Goal: Communication & Community: Answer question/provide support

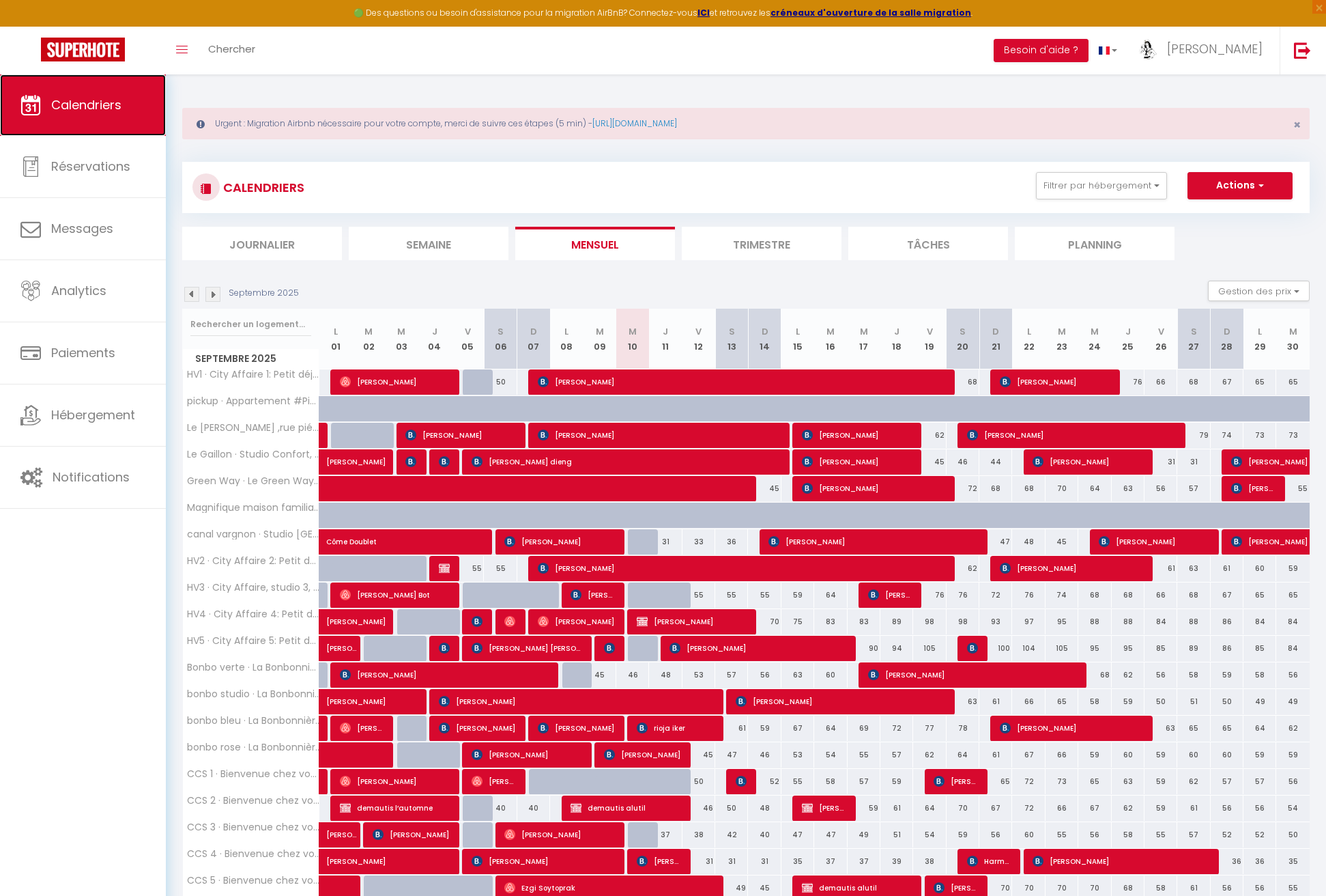
click at [120, 104] on span "Calendriers" at bounding box center [86, 105] width 70 height 17
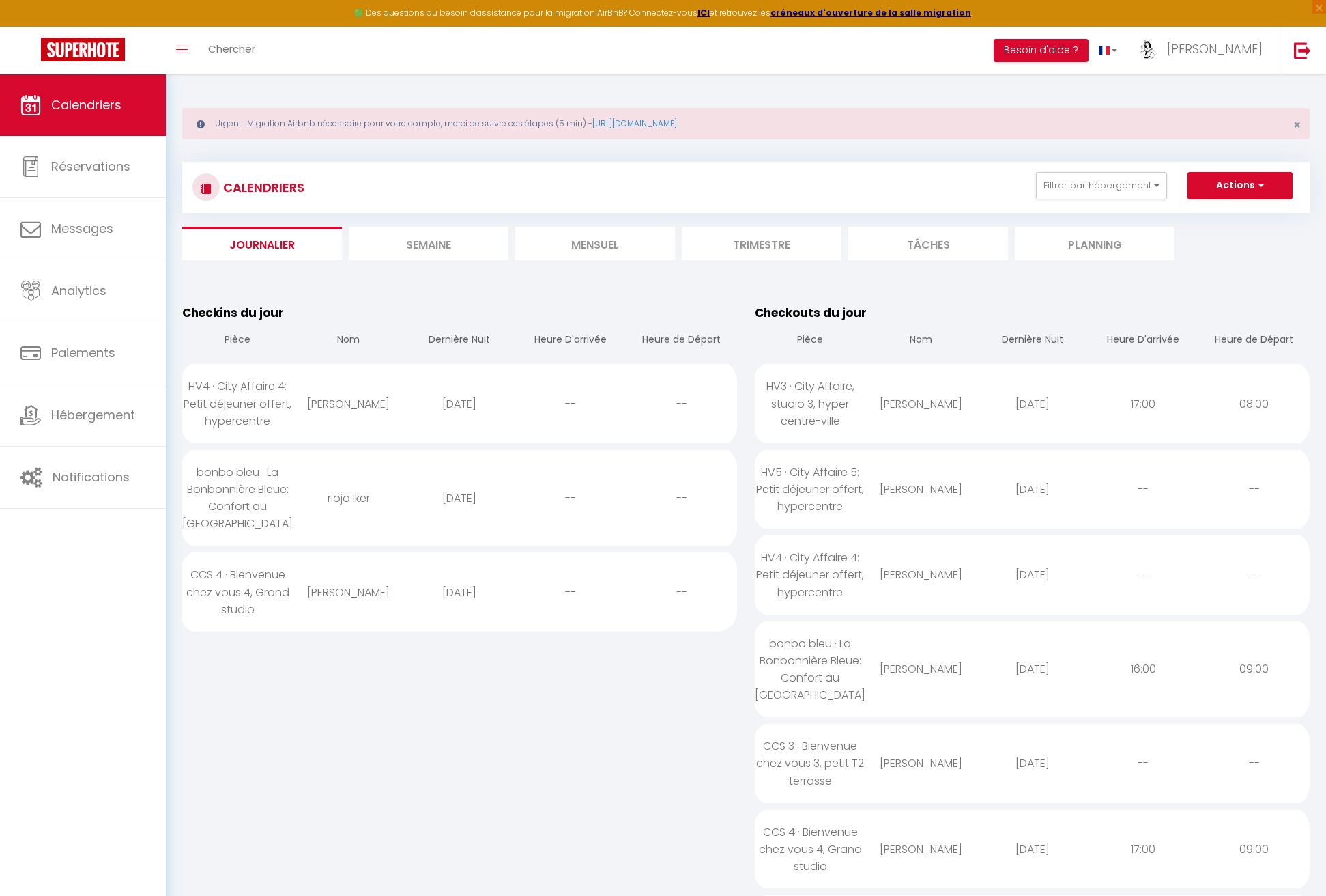
click at [1038, 408] on div "[DATE]" at bounding box center [1032, 404] width 111 height 44
select select "1"
select select "0"
select select "1"
select select
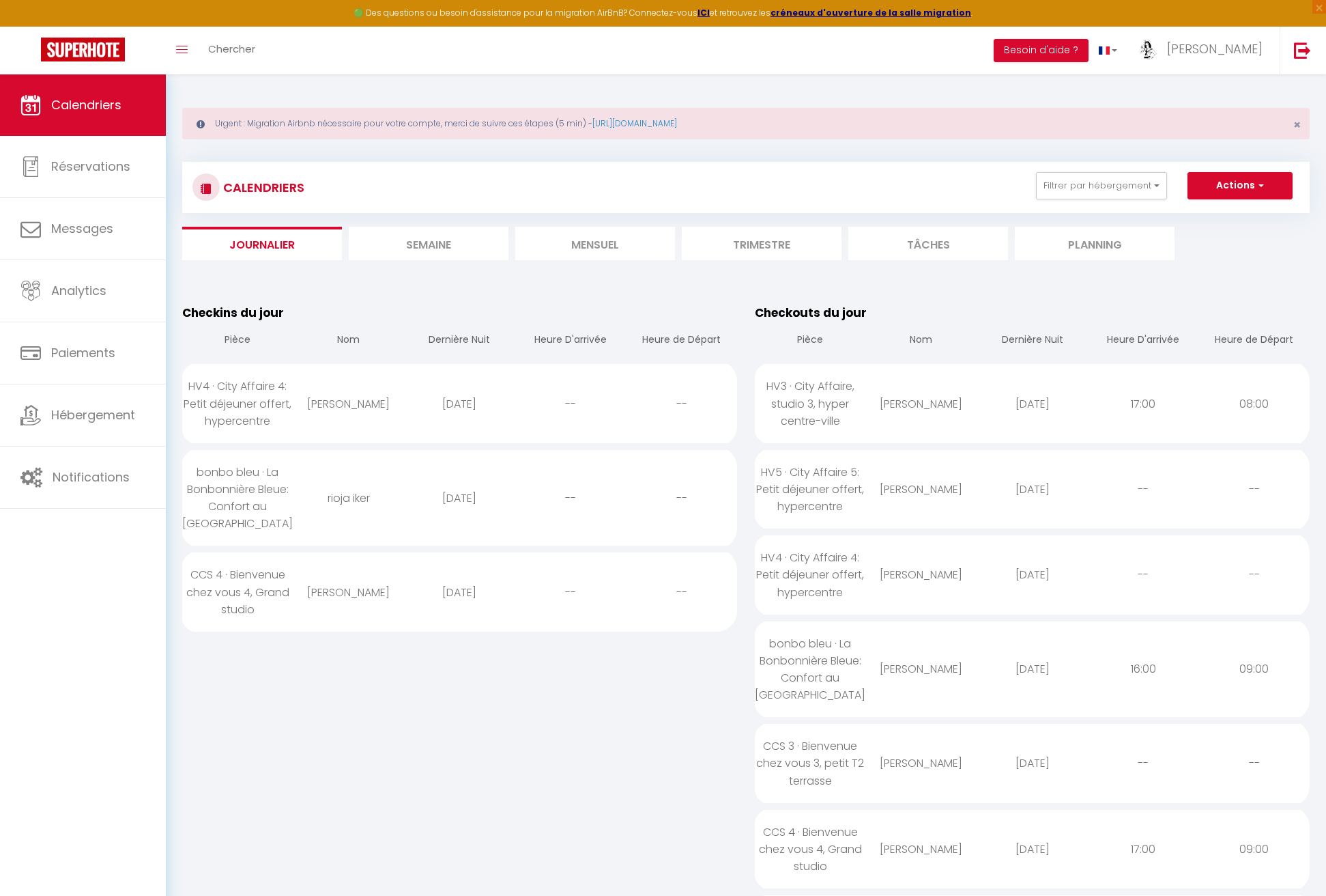
select select
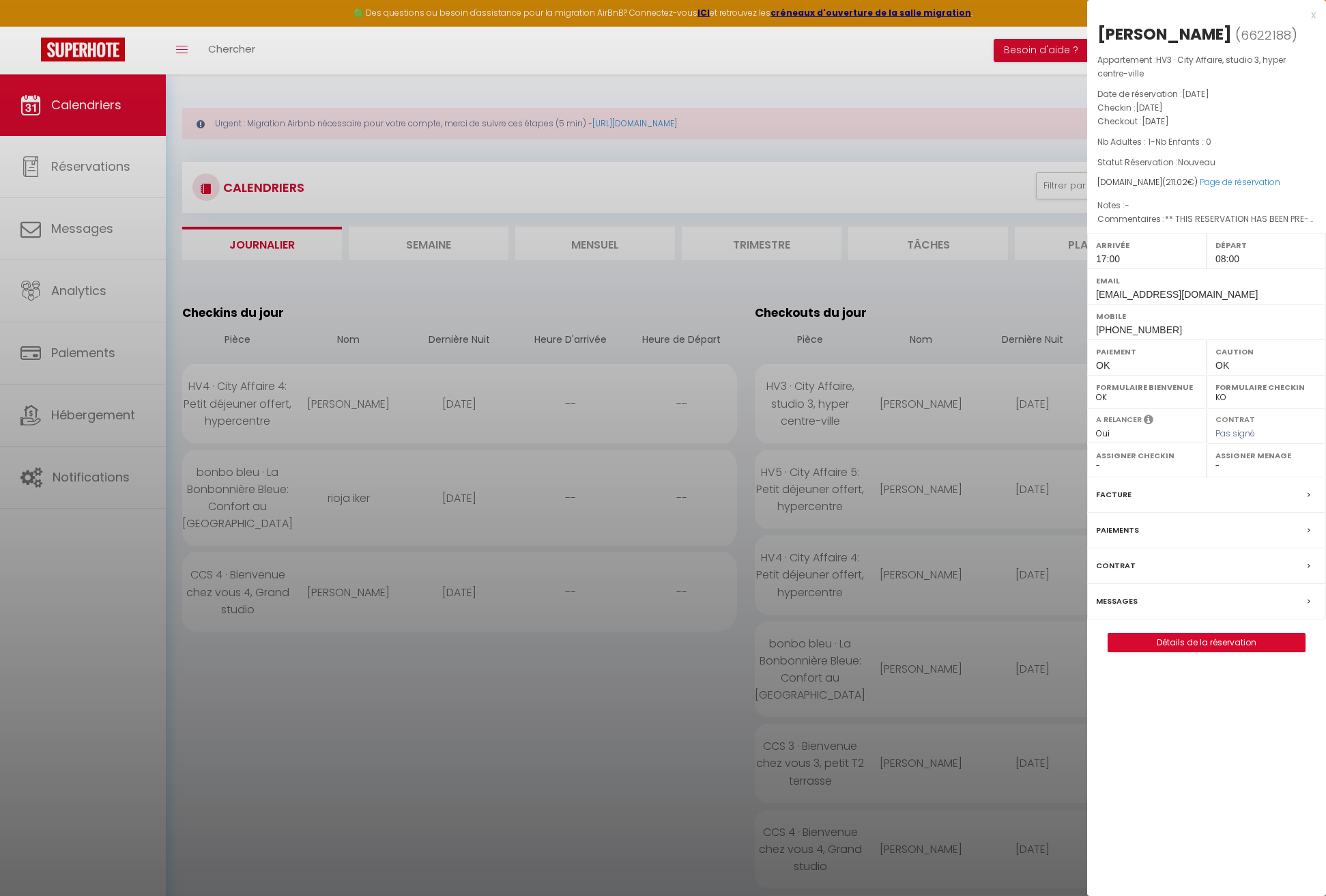
click at [916, 86] on div at bounding box center [663, 448] width 1326 height 896
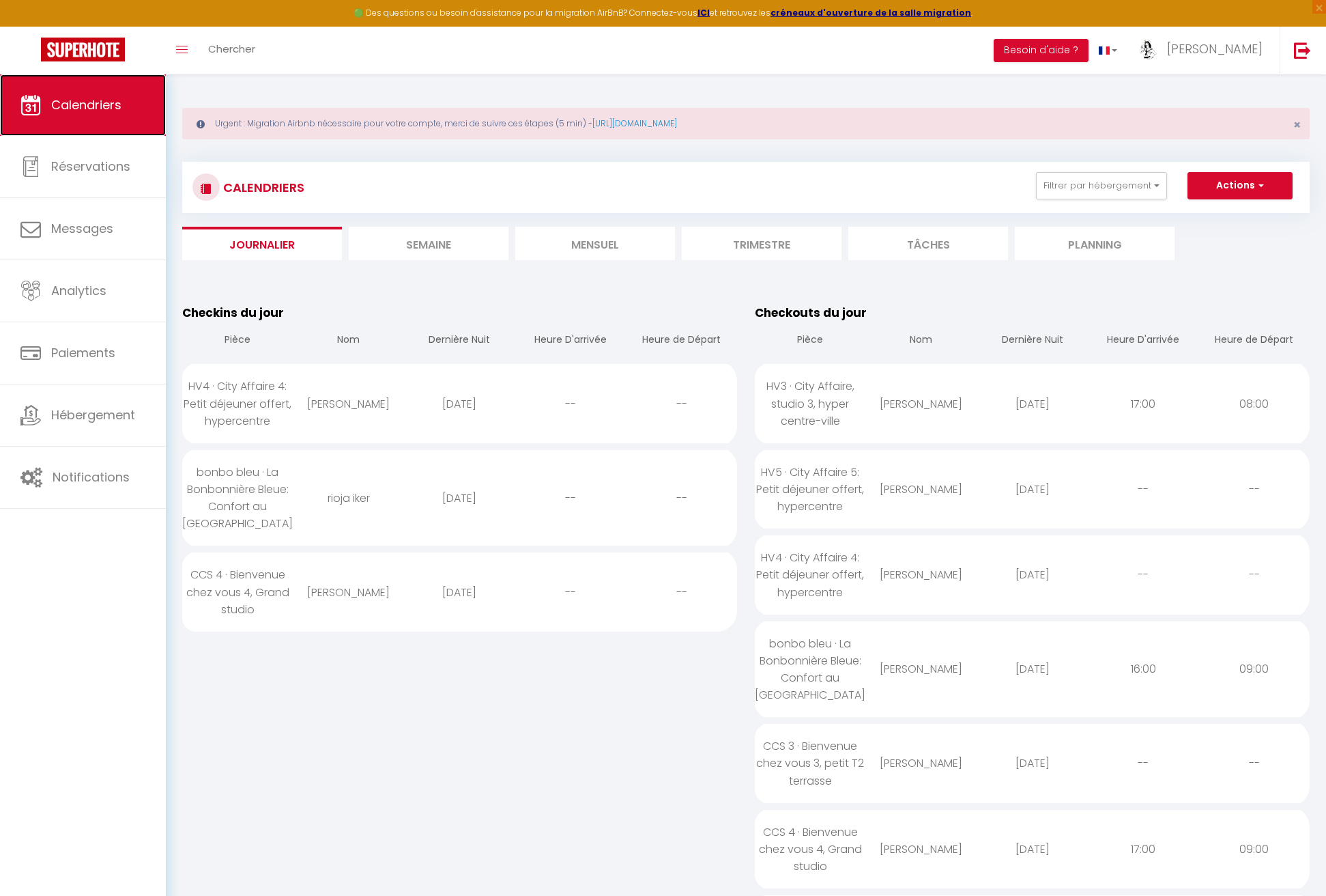
click at [109, 94] on link "Calendriers" at bounding box center [82, 105] width 166 height 62
click at [446, 244] on li "Semaine" at bounding box center [429, 243] width 160 height 33
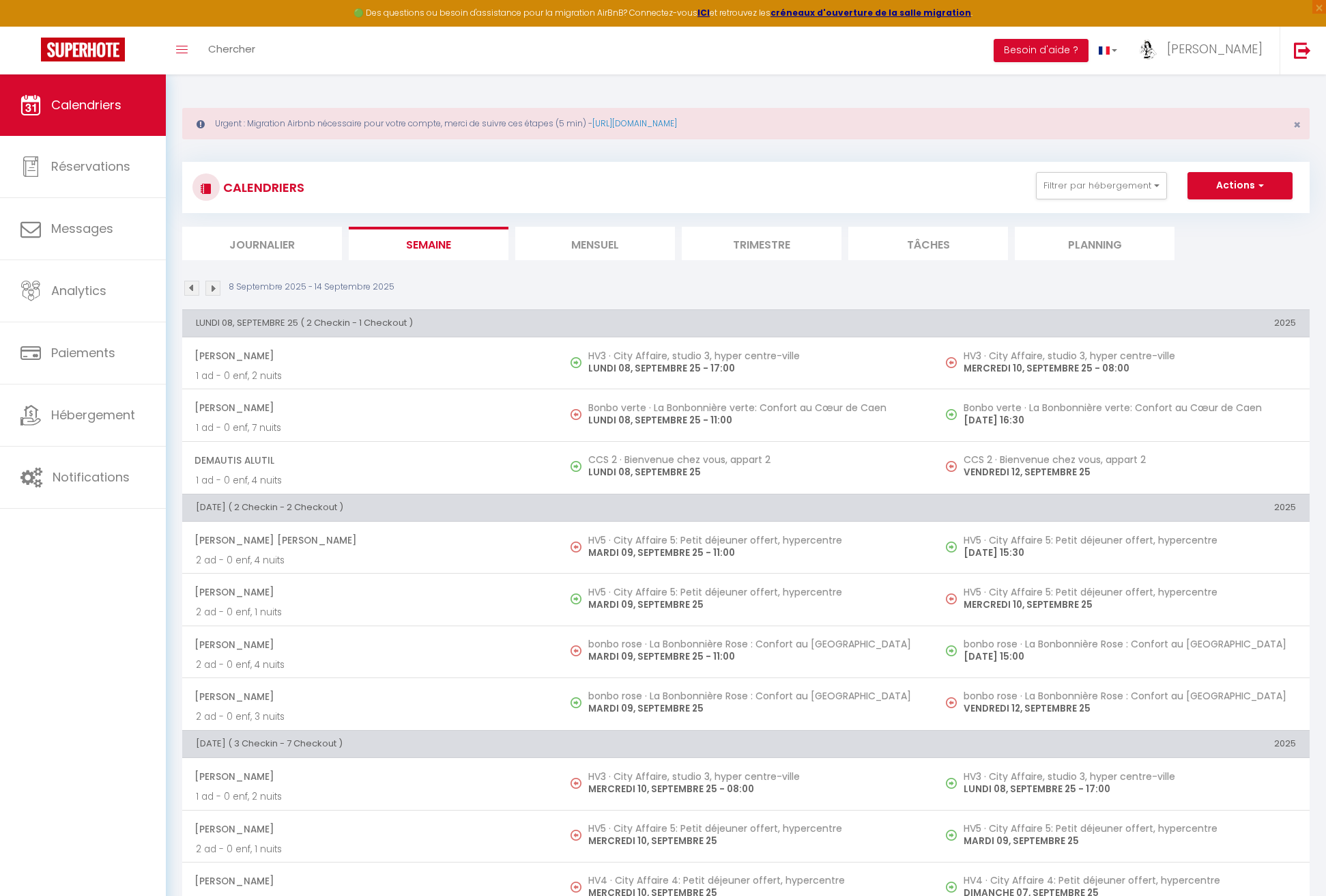
click at [588, 245] on li "Mensuel" at bounding box center [596, 243] width 160 height 33
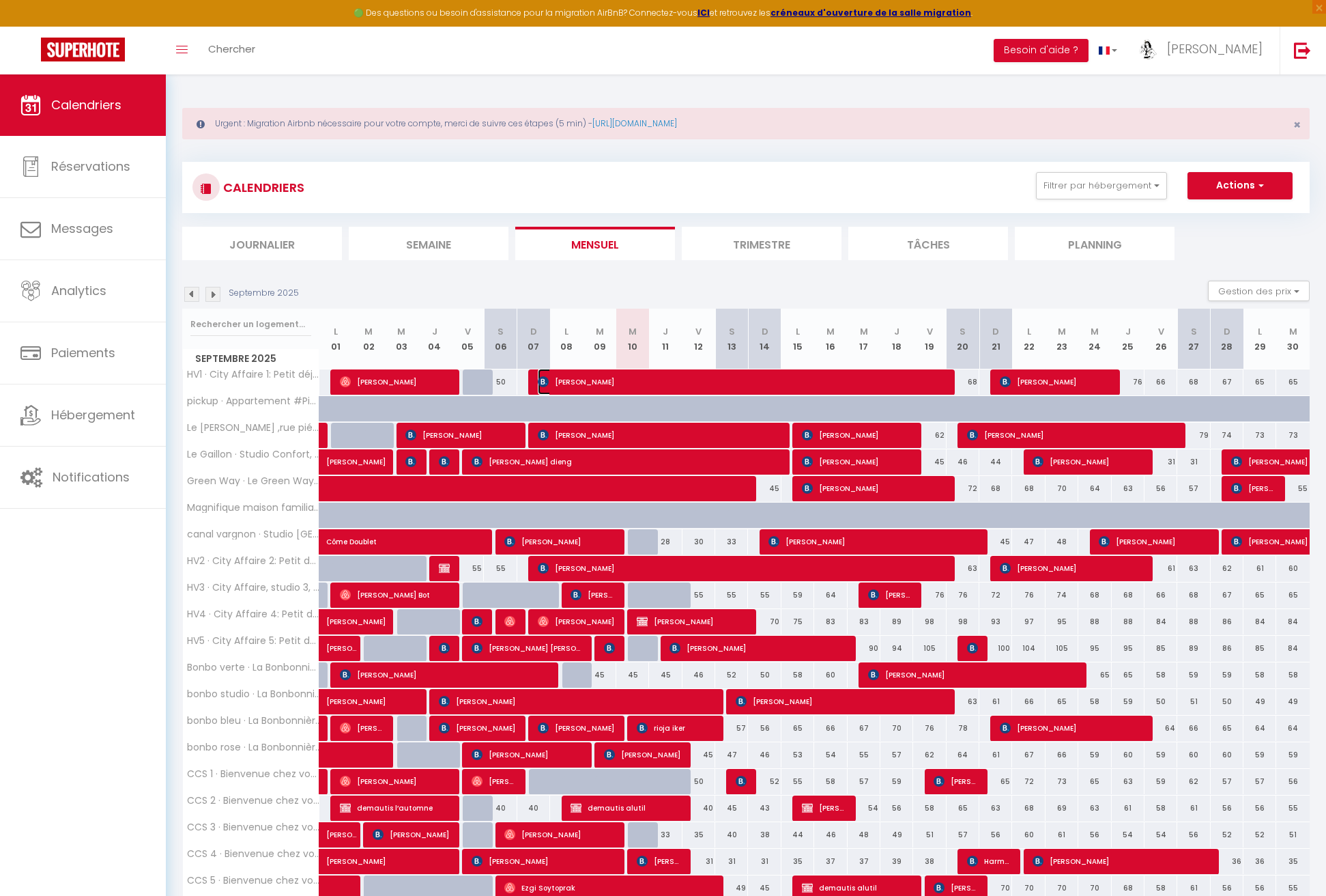
click at [601, 379] on span "[PERSON_NAME]" at bounding box center [740, 381] width 404 height 26
select select "OK"
select select "1"
select select "0"
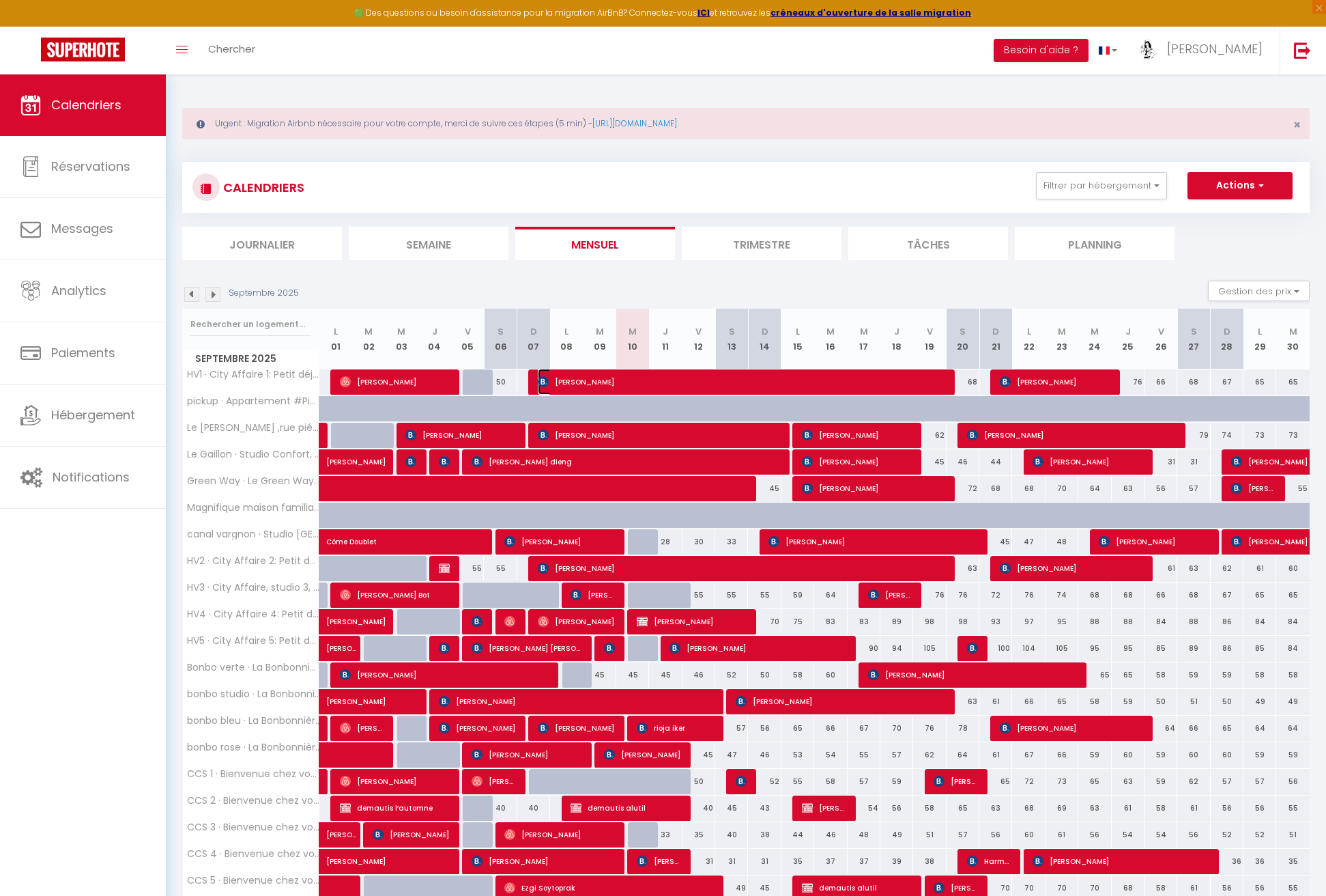
select select "1"
select select
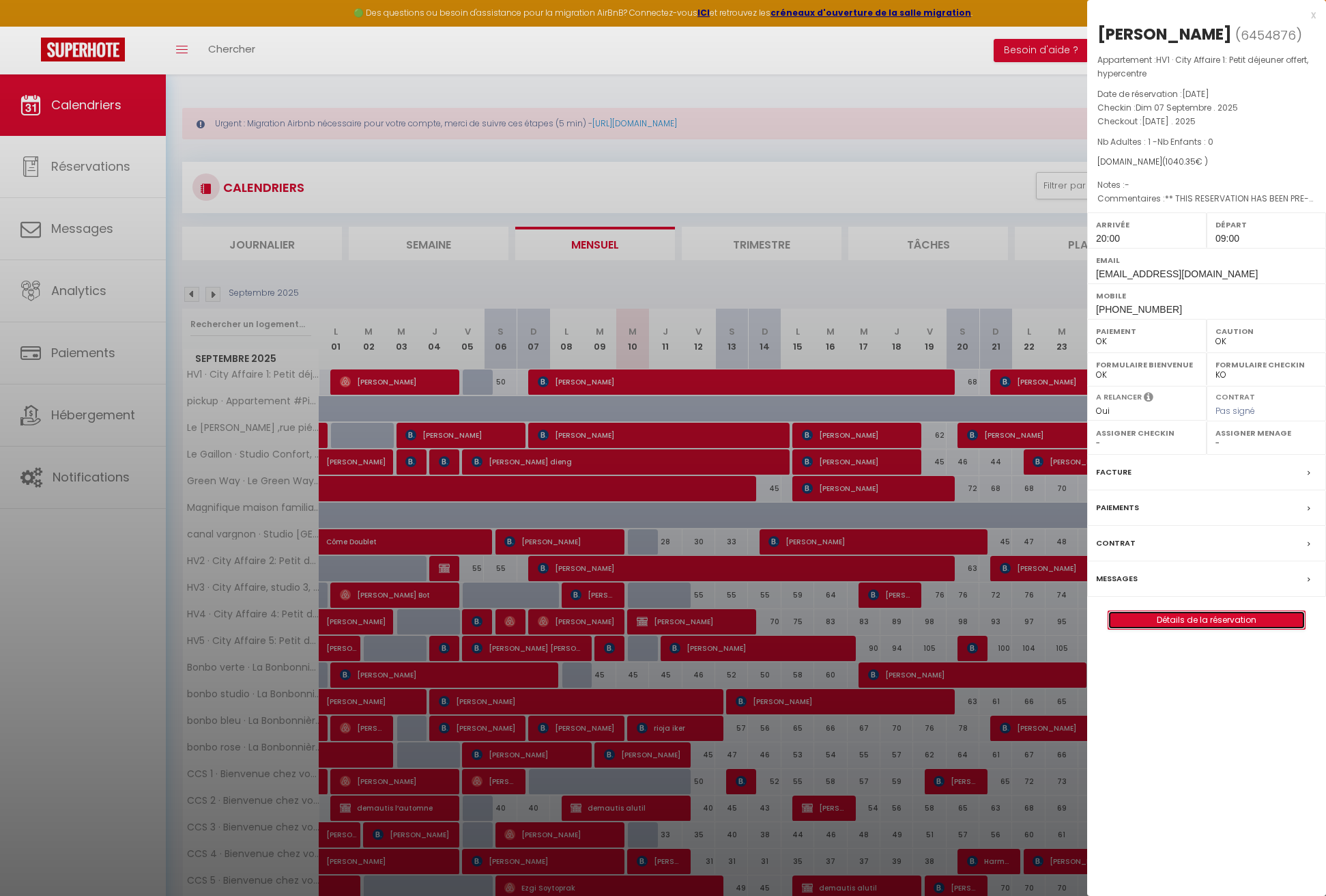
click at [1178, 615] on link "Détails de la réservation" at bounding box center [1207, 620] width 196 height 17
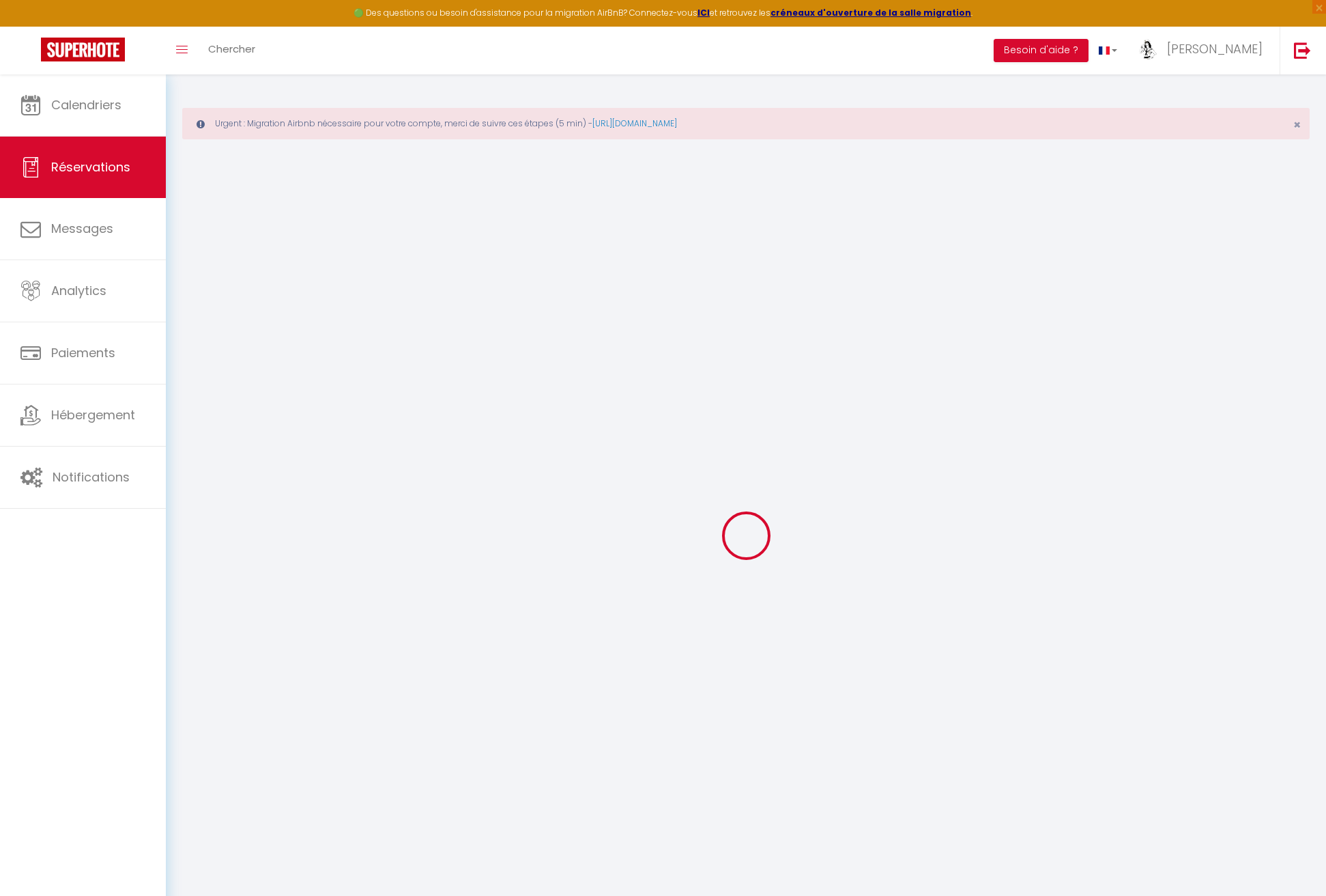
select select
checkbox input "false"
type textarea "** THIS RESERVATION HAS BEEN PRE-PAID ** Genius Free Breakfast booking to attra…"
type input "58"
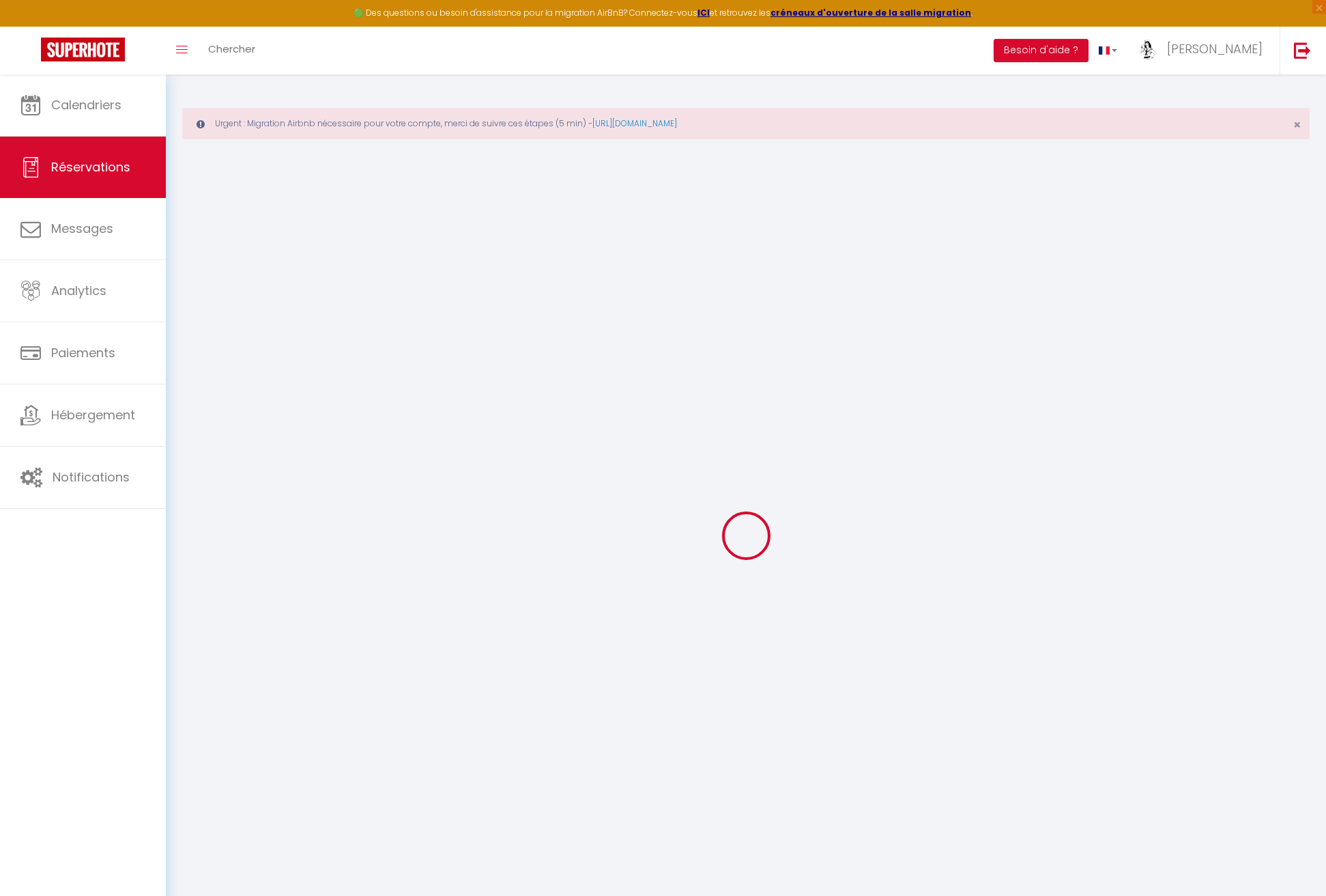
type input "65"
select select
checkbox input "false"
select select "20:00"
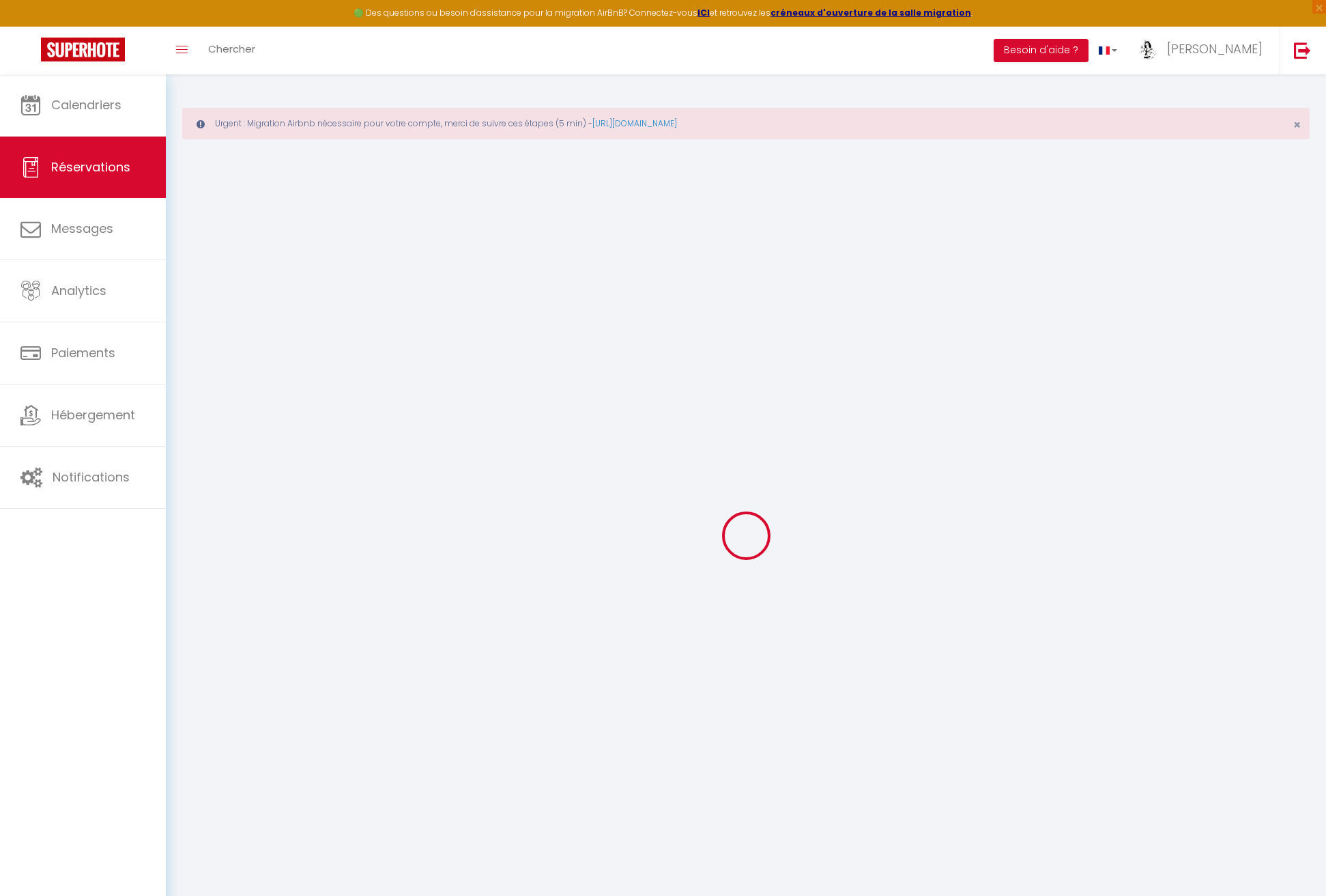
select select "09:00"
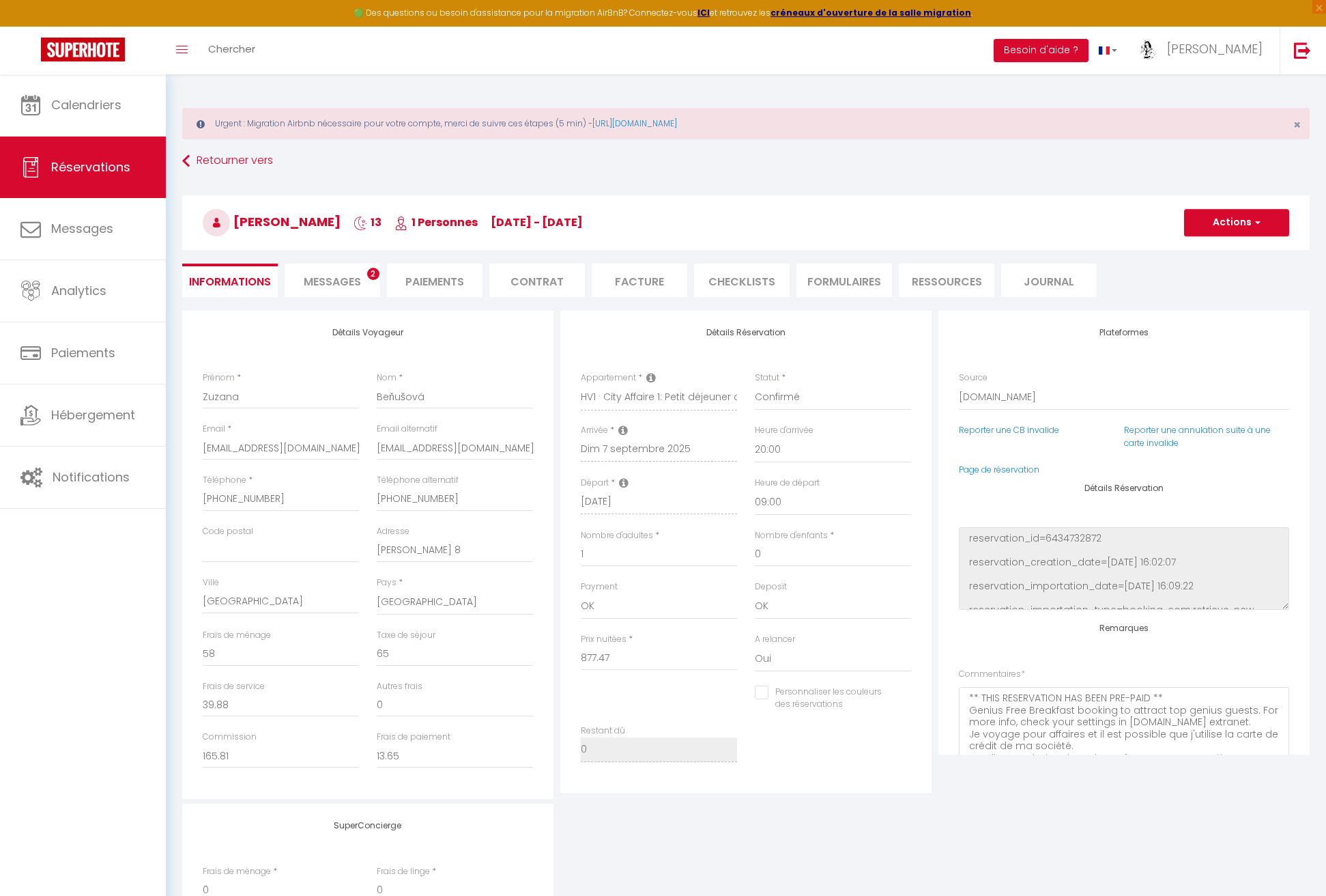
click at [343, 280] on span "Messages" at bounding box center [333, 282] width 57 height 16
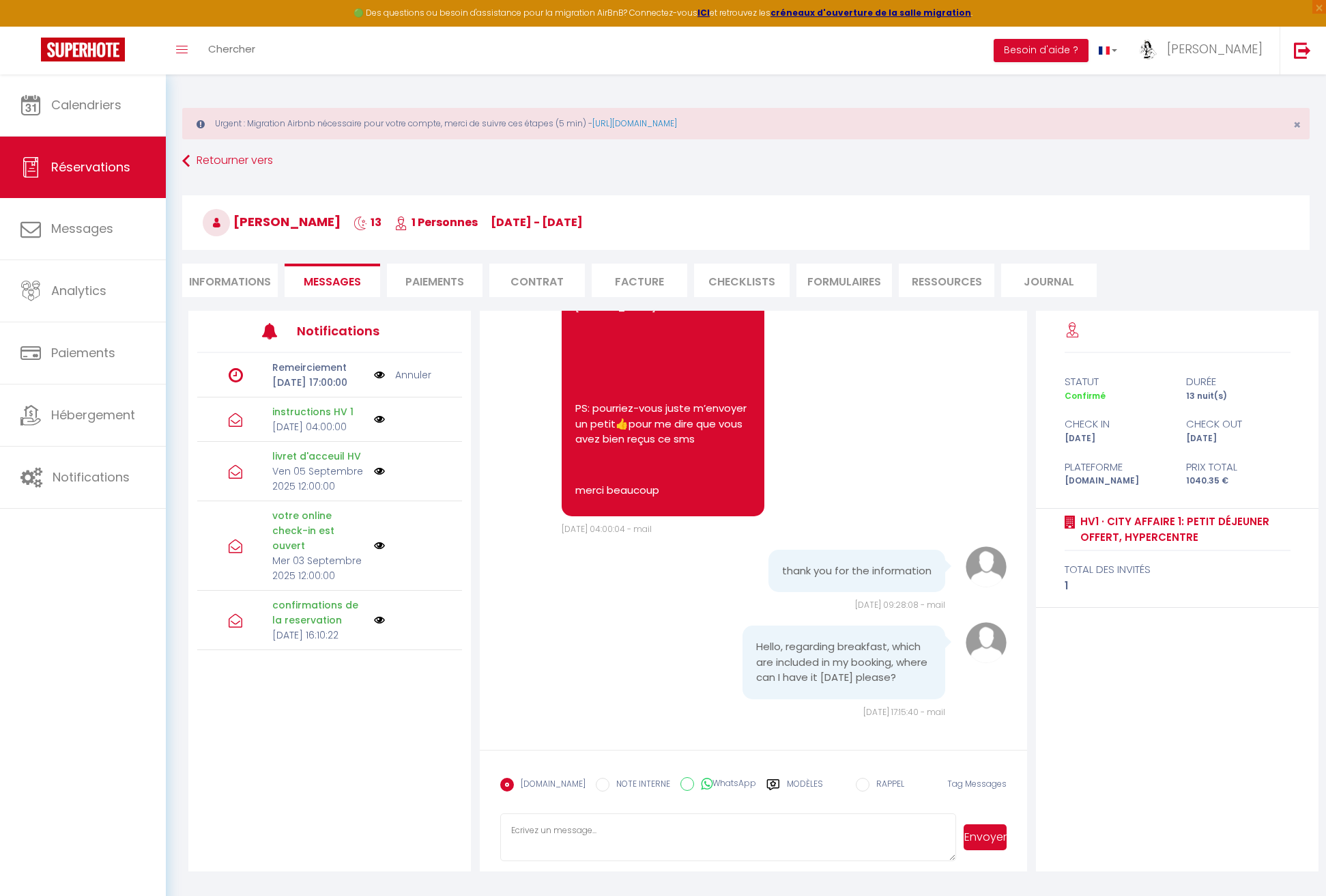
scroll to position [68, 0]
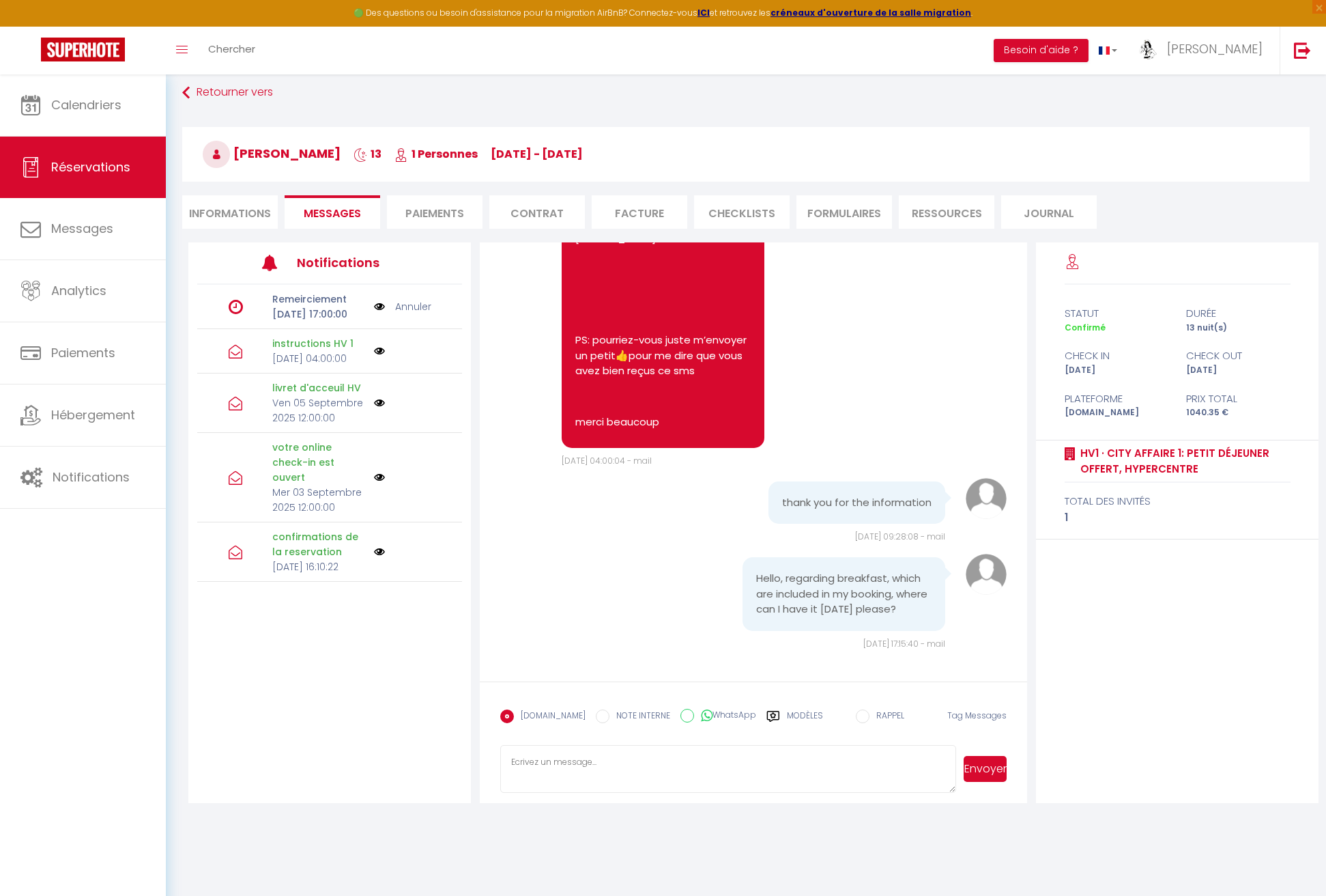
drag, startPoint x: 753, startPoint y: 560, endPoint x: 922, endPoint y: 612, distance: 176.8
click at [922, 612] on div "Hello, regarding breakfast, which are included in my booking, where can I have …" at bounding box center [844, 593] width 203 height 74
click at [602, 758] on textarea at bounding box center [729, 768] width 456 height 48
drag, startPoint x: 694, startPoint y: 763, endPoint x: 915, endPoint y: 746, distance: 221.7
click at [915, 746] on textarea "bonjour, comme expliqué par sms ce matin, nous avons preparer l'appartement niu…" at bounding box center [729, 768] width 456 height 48
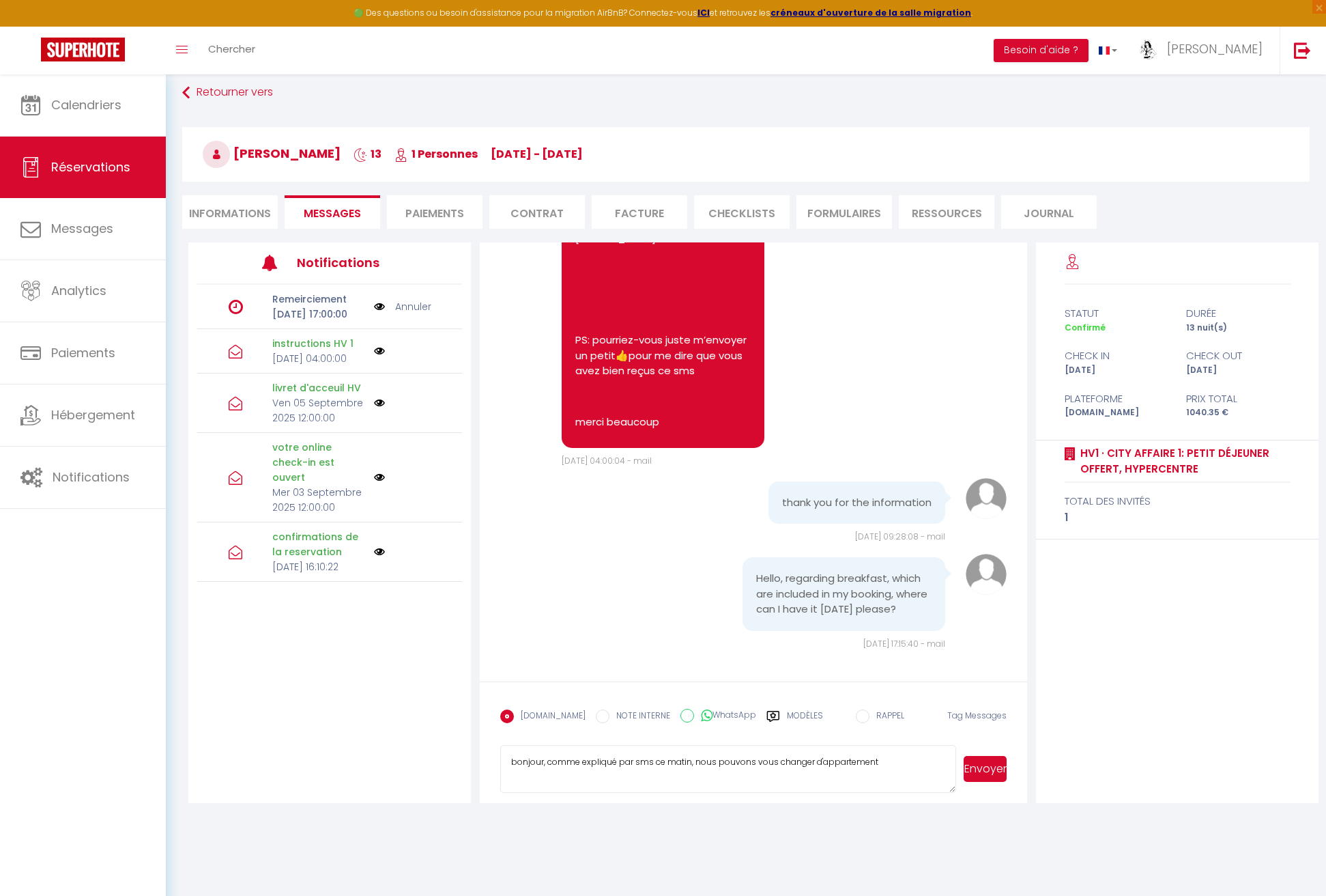
type textarea "bonjour, comme expliqué par sms ce matin, nous pouvons vous changer d'apparteme…"
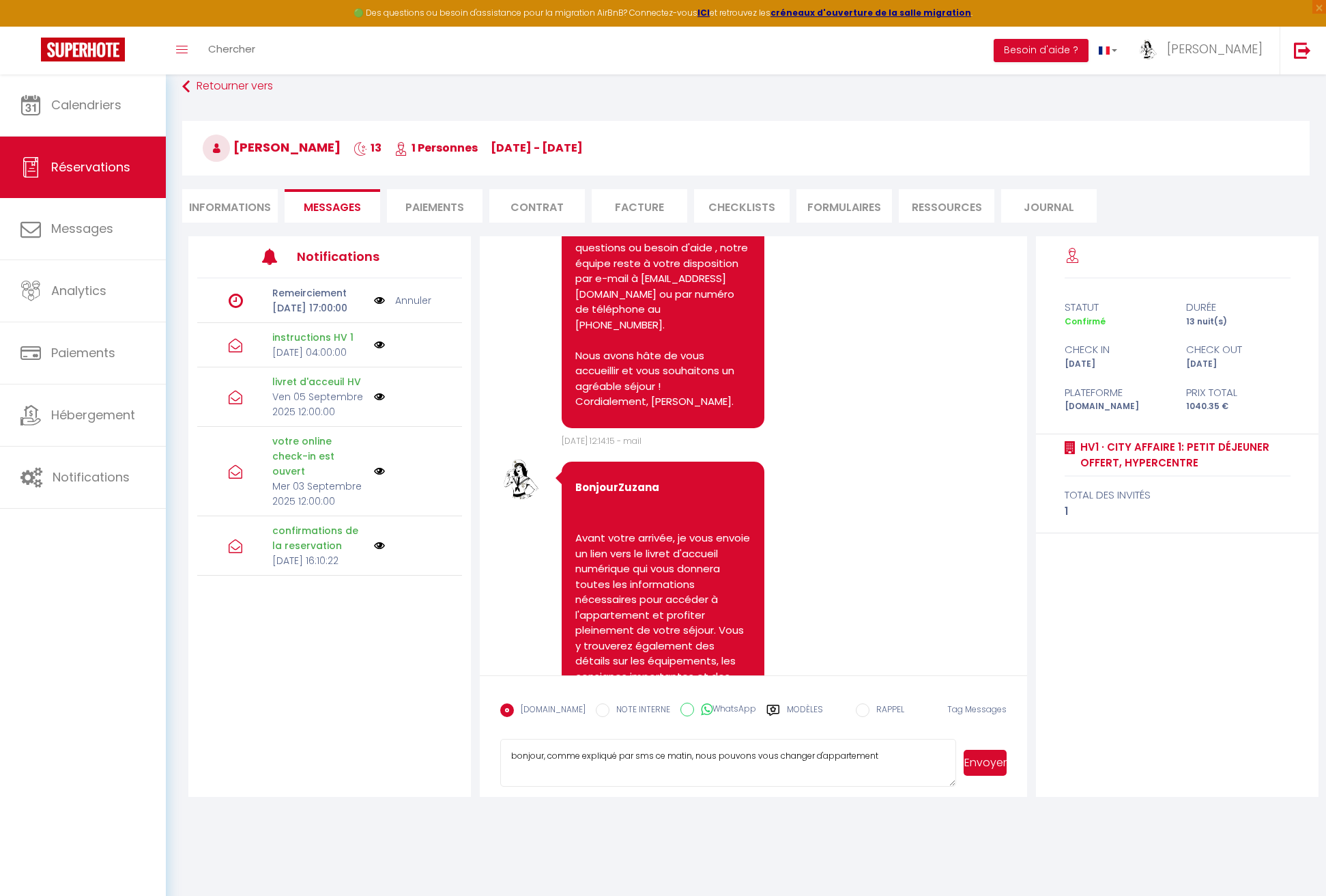
scroll to position [1084, 0]
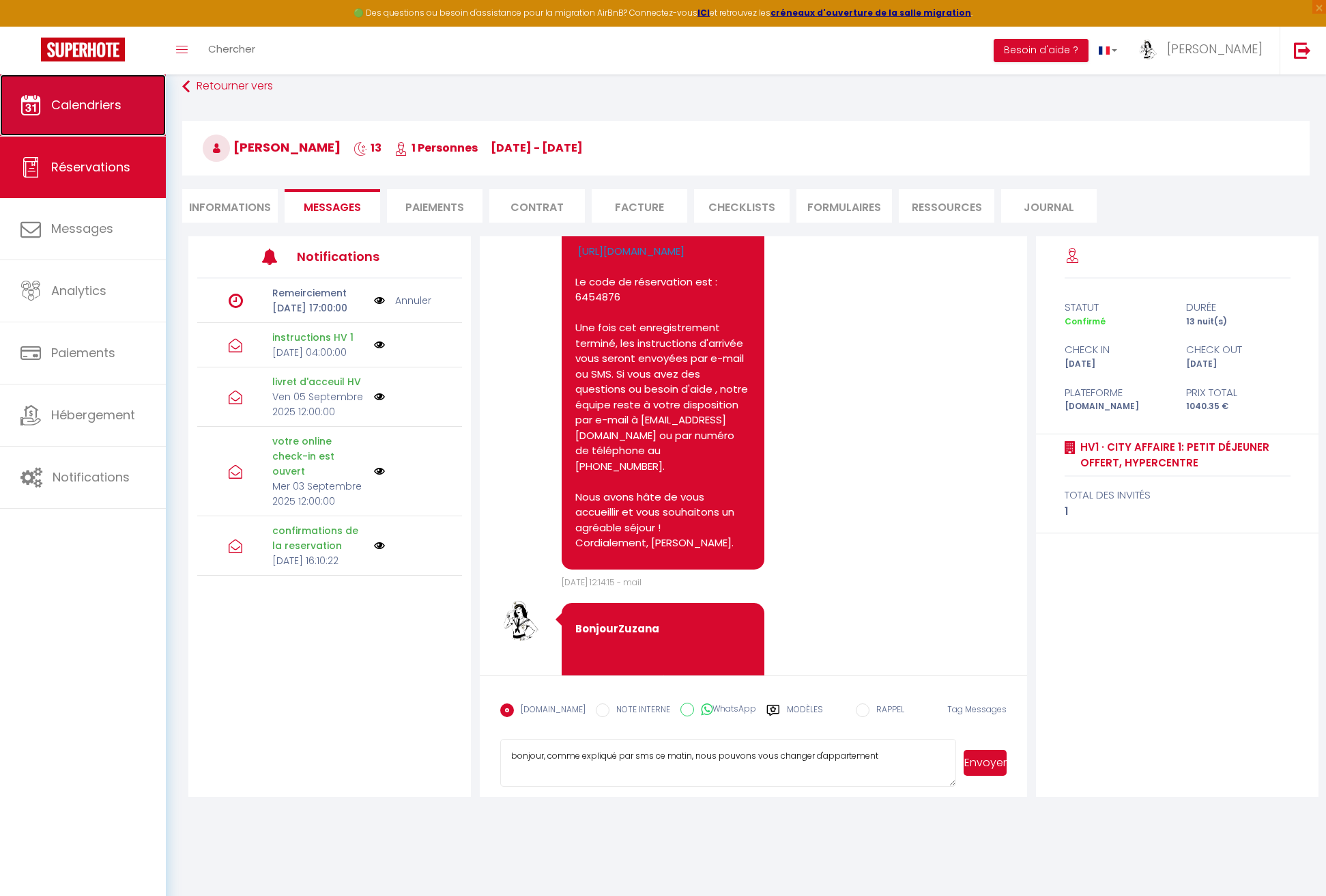
click at [99, 101] on span "Calendriers" at bounding box center [86, 105] width 70 height 17
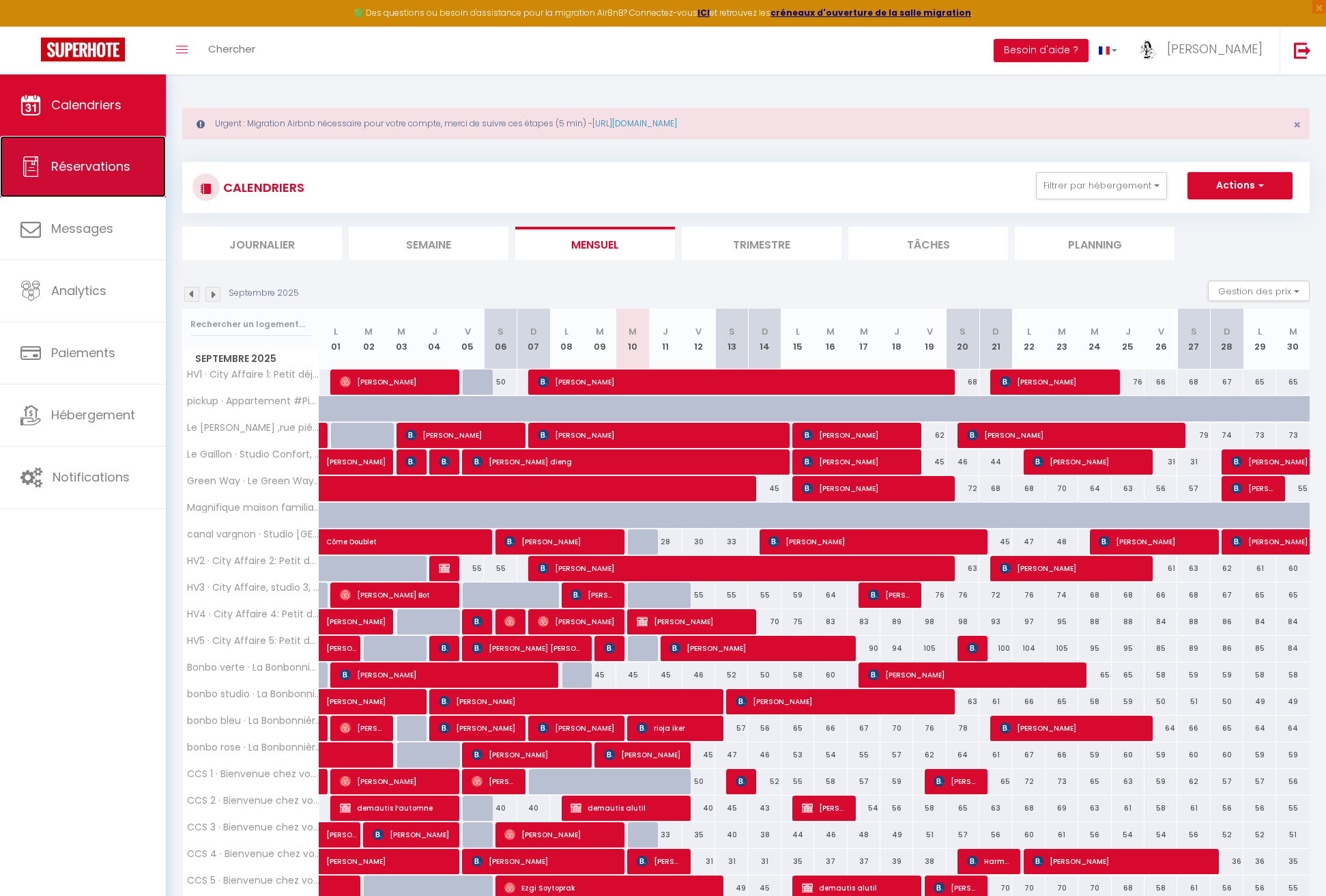
click at [111, 166] on span "Réservations" at bounding box center [91, 166] width 79 height 17
select select "not_cancelled"
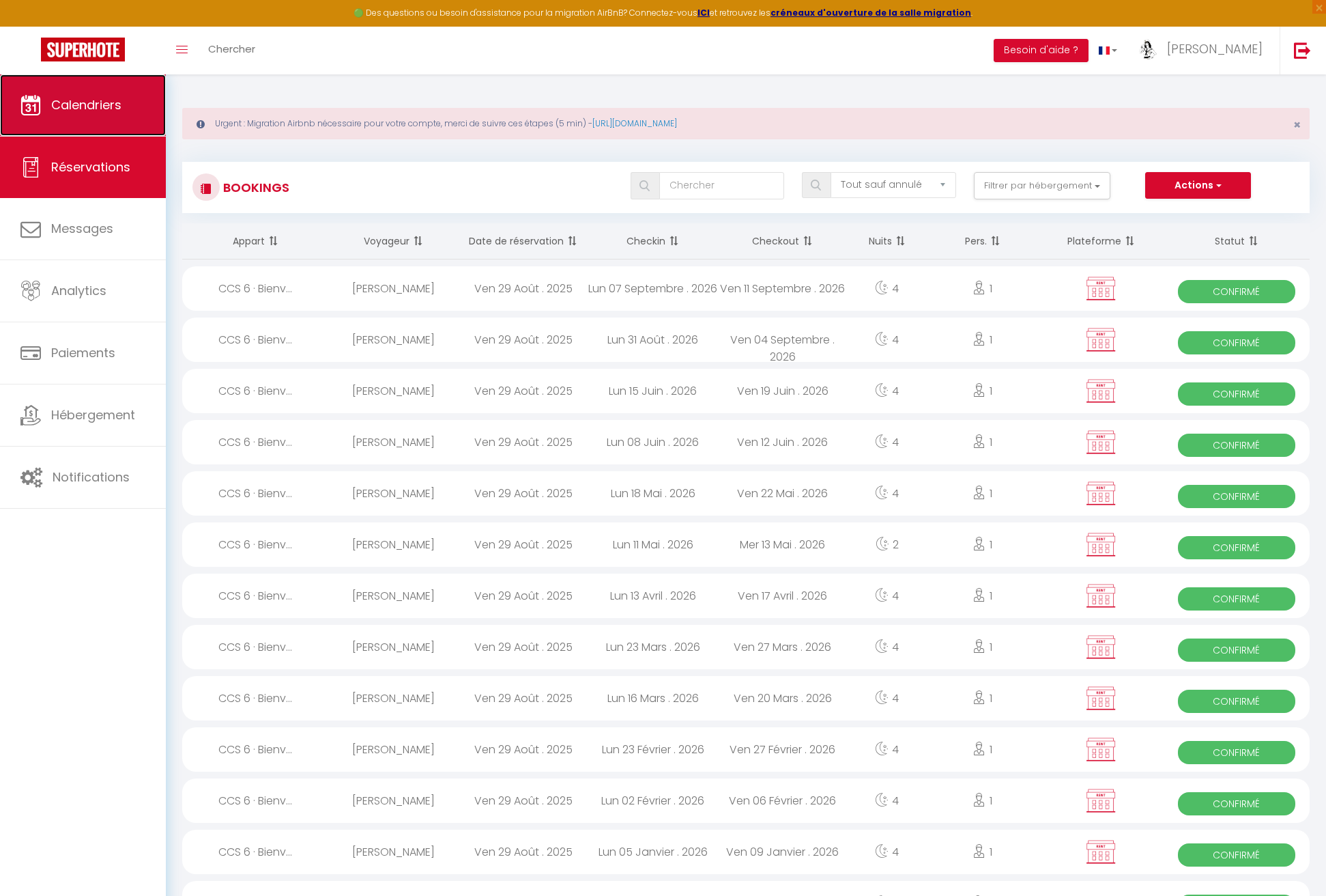
click at [71, 105] on span "Calendriers" at bounding box center [86, 105] width 70 height 17
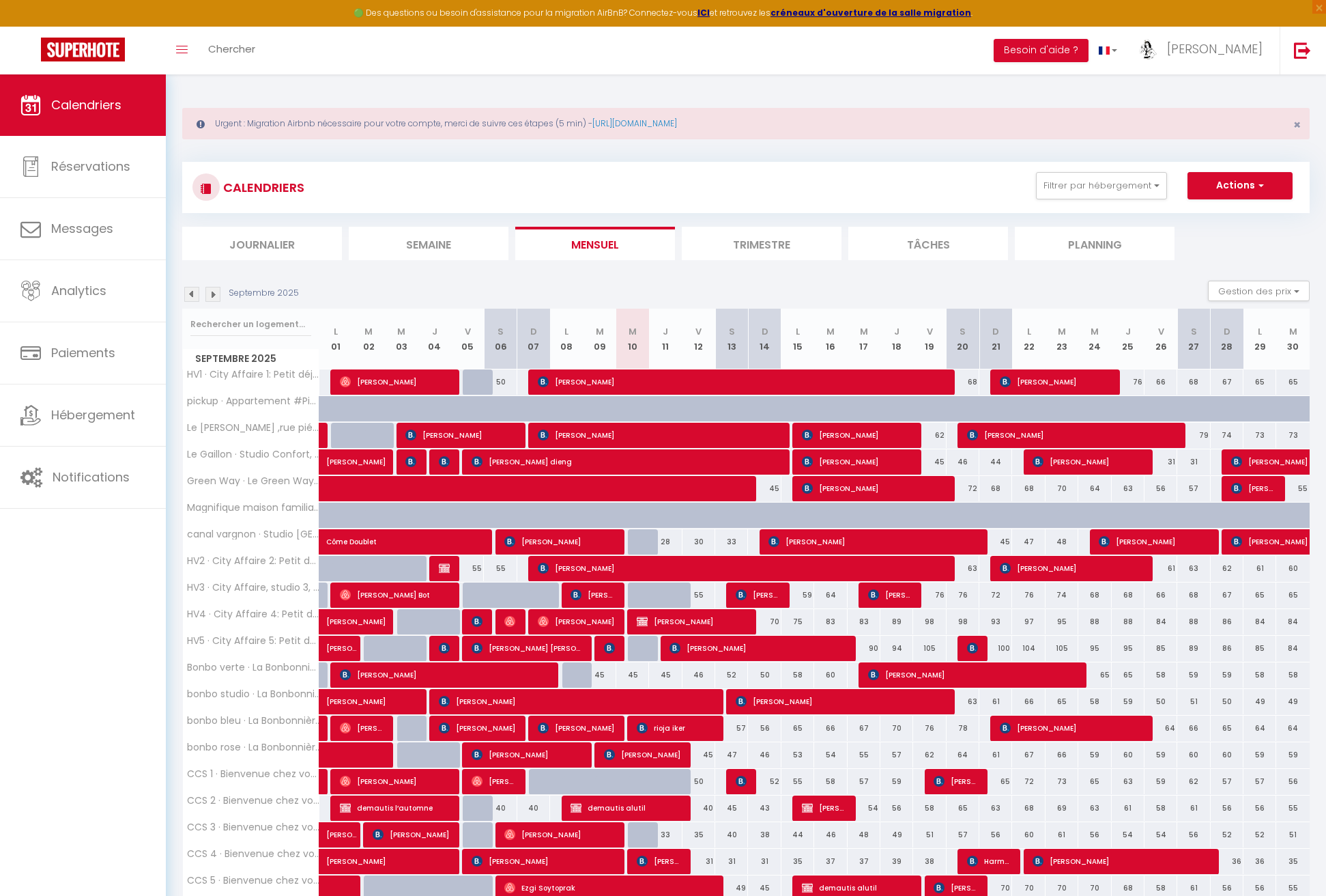
click at [274, 247] on li "Journalier" at bounding box center [262, 243] width 160 height 33
